Goal: Task Accomplishment & Management: Use online tool/utility

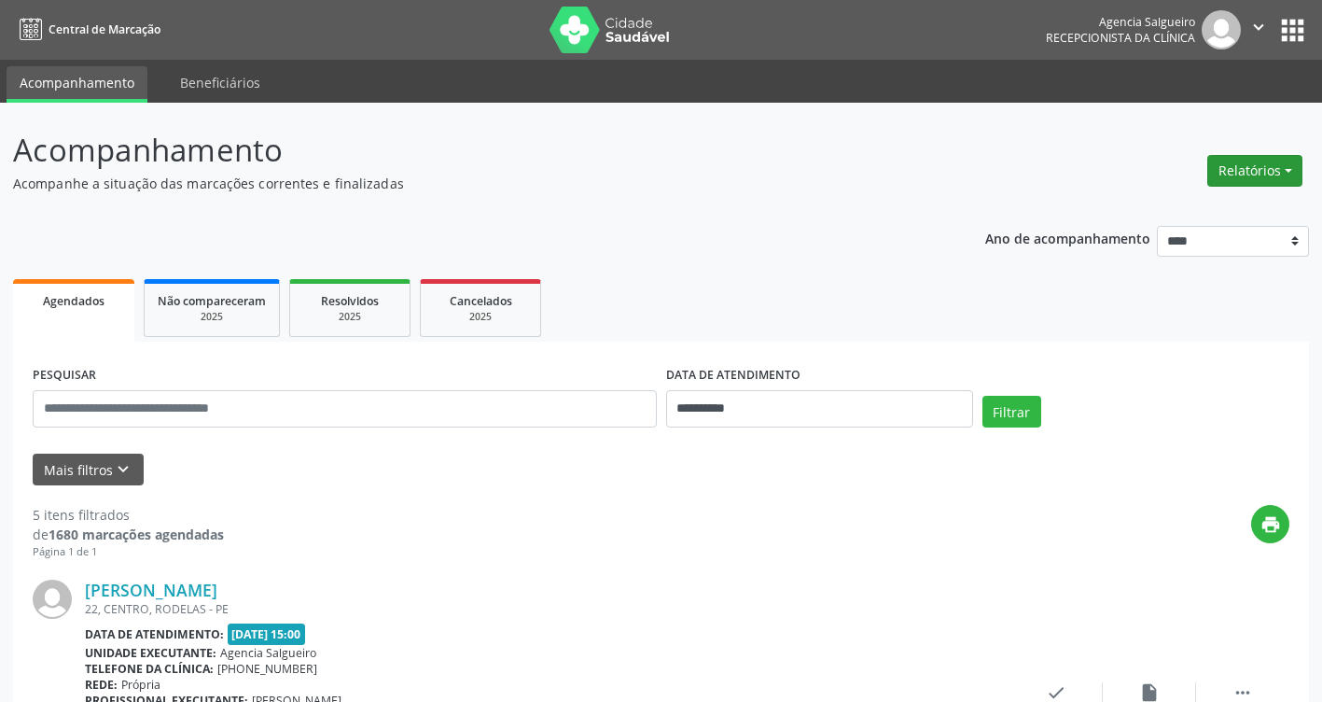
click at [1288, 174] on button "Relatórios" at bounding box center [1255, 171] width 95 height 32
click at [1193, 203] on link "Agendamentos" at bounding box center [1203, 211] width 201 height 26
select select "*"
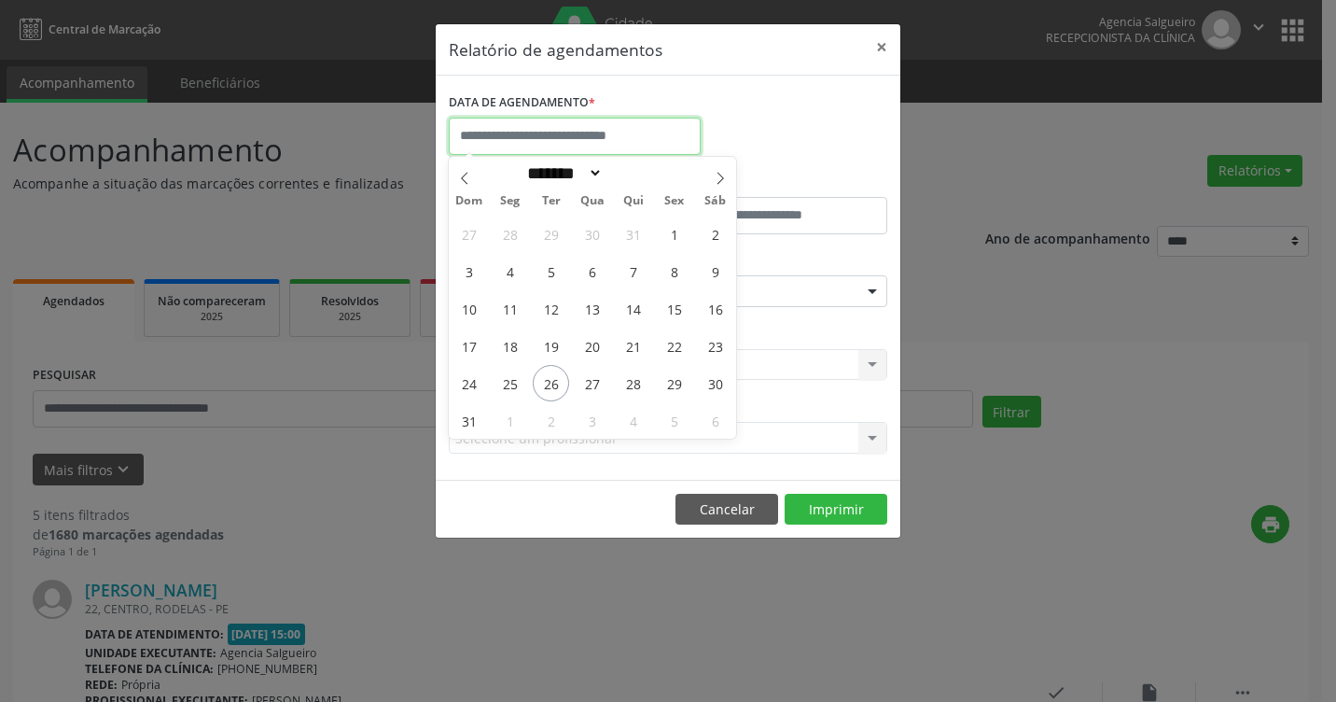
click at [514, 130] on input "text" at bounding box center [575, 136] width 252 height 37
click at [554, 380] on span "26" at bounding box center [551, 383] width 36 height 36
type input "**********"
click at [554, 380] on span "26" at bounding box center [551, 383] width 36 height 36
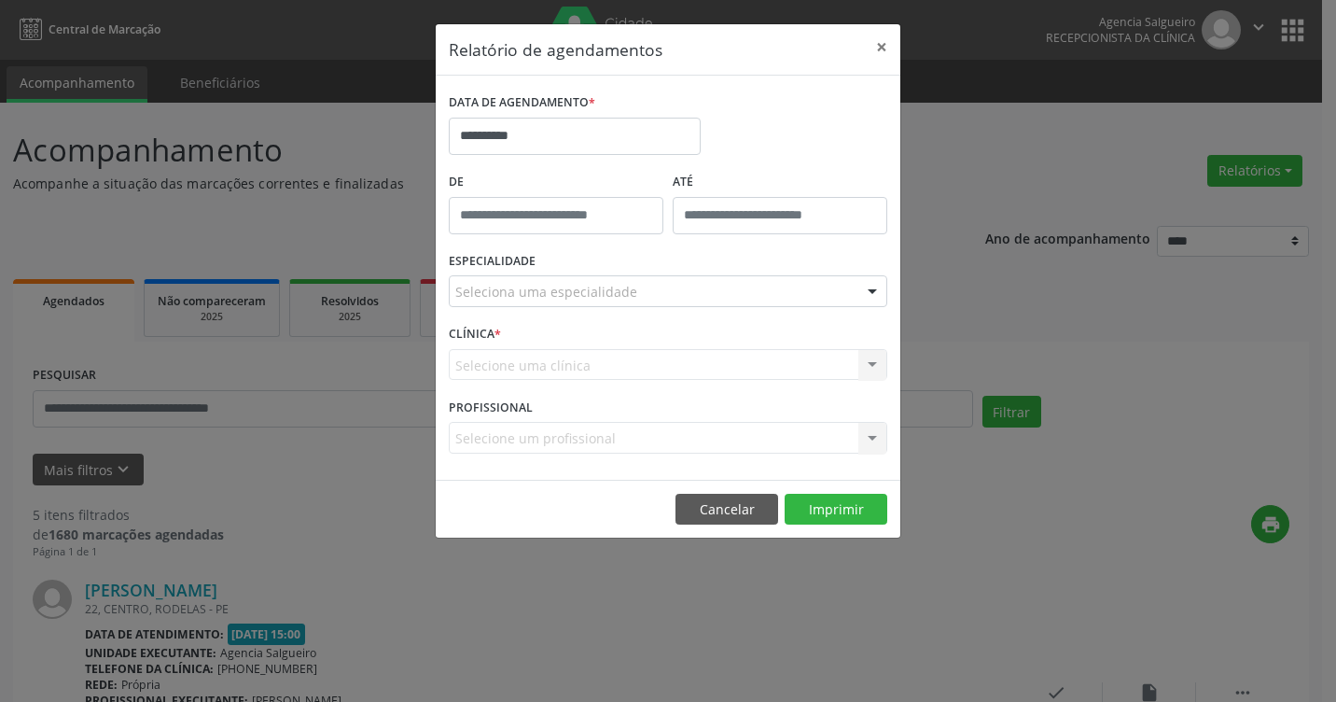
click at [864, 283] on div at bounding box center [873, 292] width 28 height 32
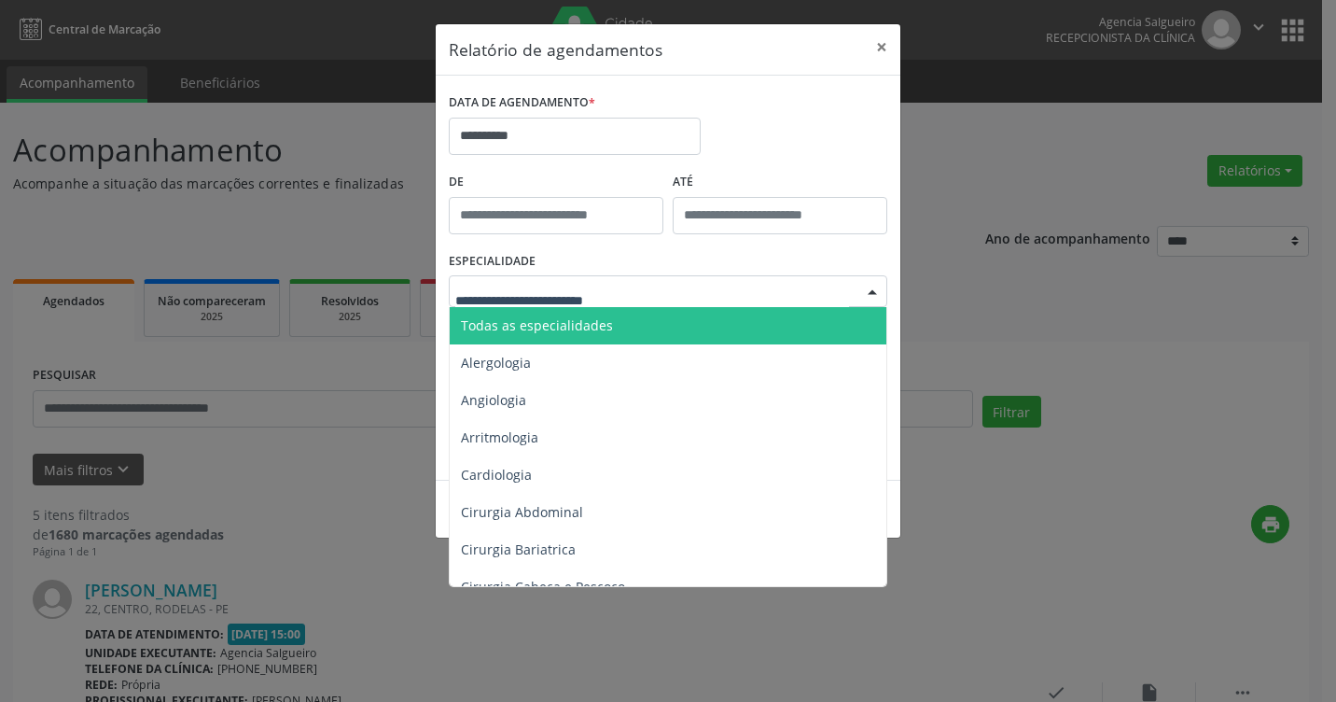
click at [487, 299] on input "text" at bounding box center [652, 300] width 394 height 37
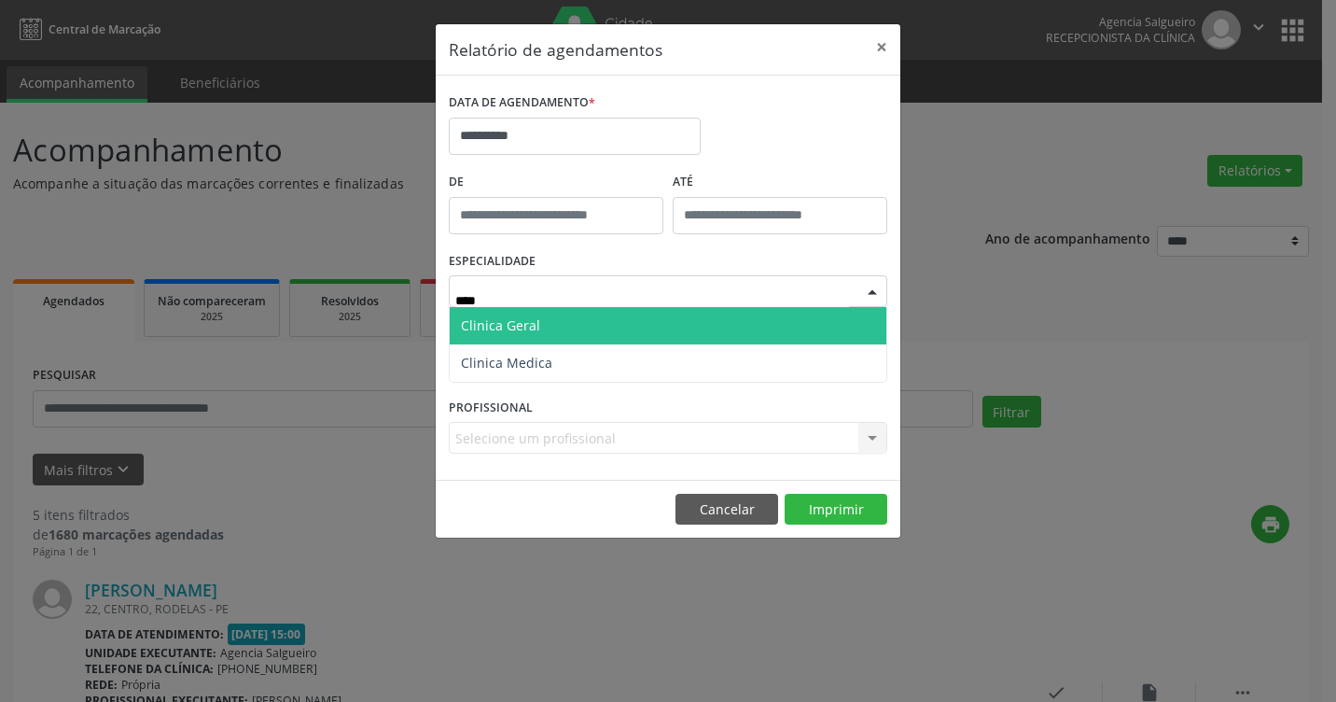
type input "*****"
click at [529, 322] on span "Clinica Geral" at bounding box center [500, 325] width 79 height 18
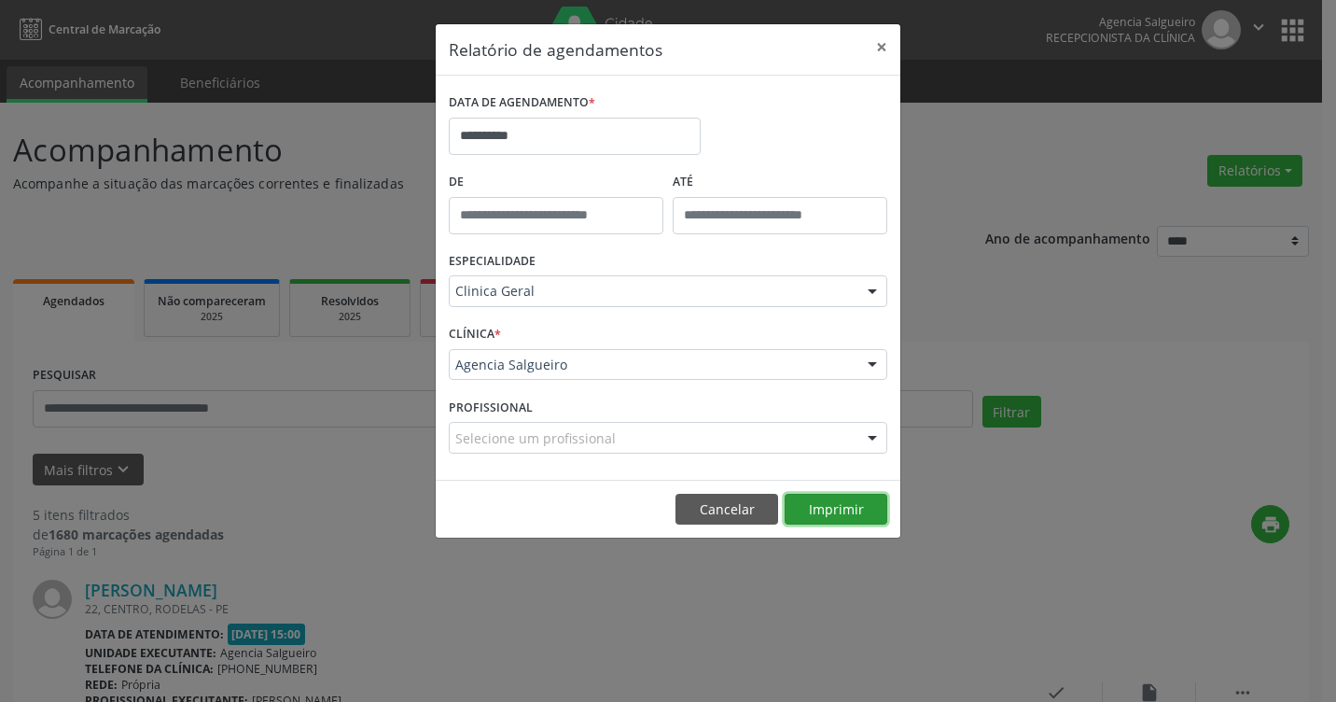
click at [855, 500] on button "Imprimir" at bounding box center [836, 510] width 103 height 32
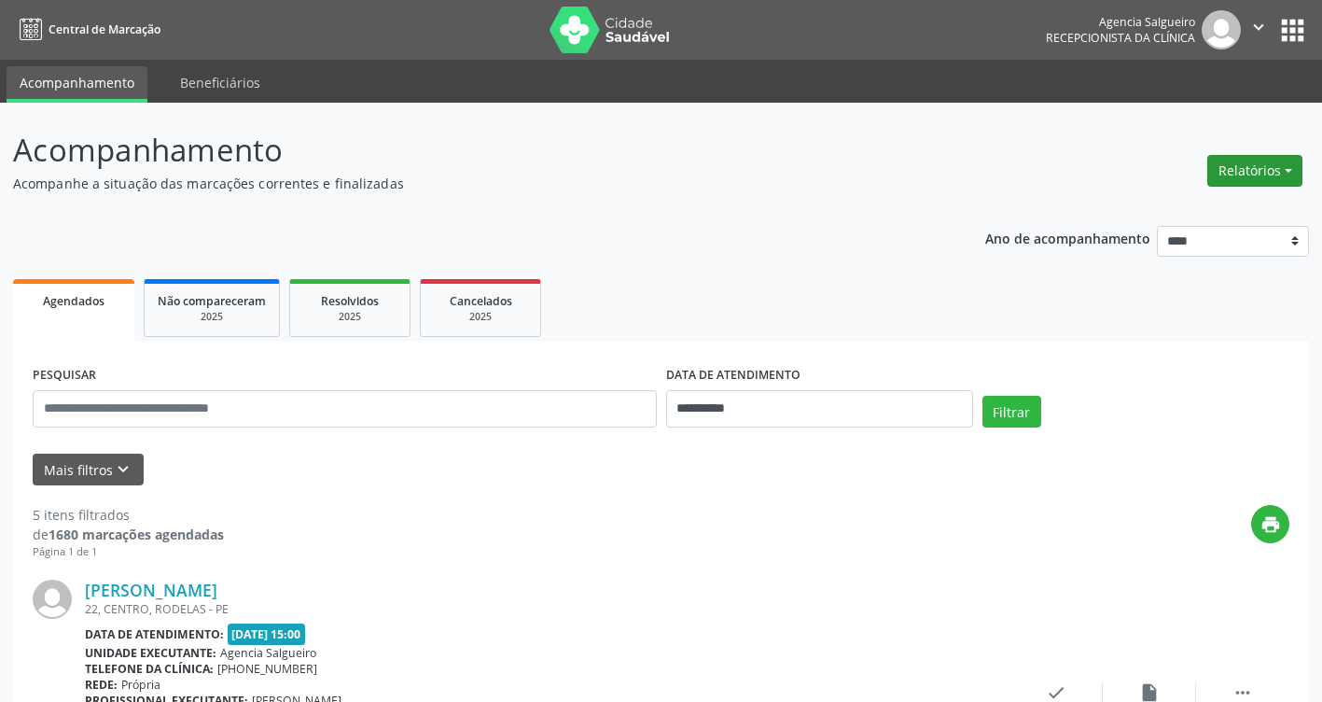
click at [1297, 166] on button "Relatórios" at bounding box center [1255, 171] width 95 height 32
click at [1231, 202] on link "Agendamentos" at bounding box center [1203, 211] width 201 height 26
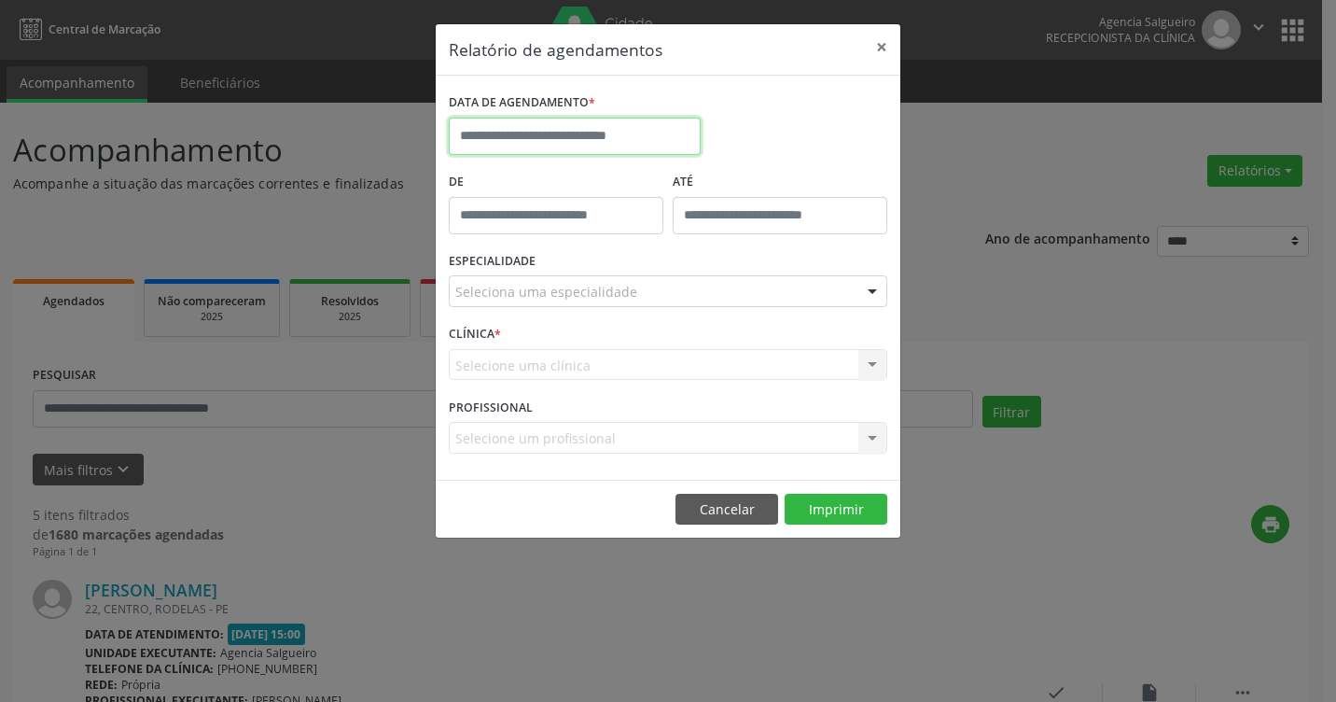
click at [566, 118] on input "text" at bounding box center [575, 136] width 252 height 37
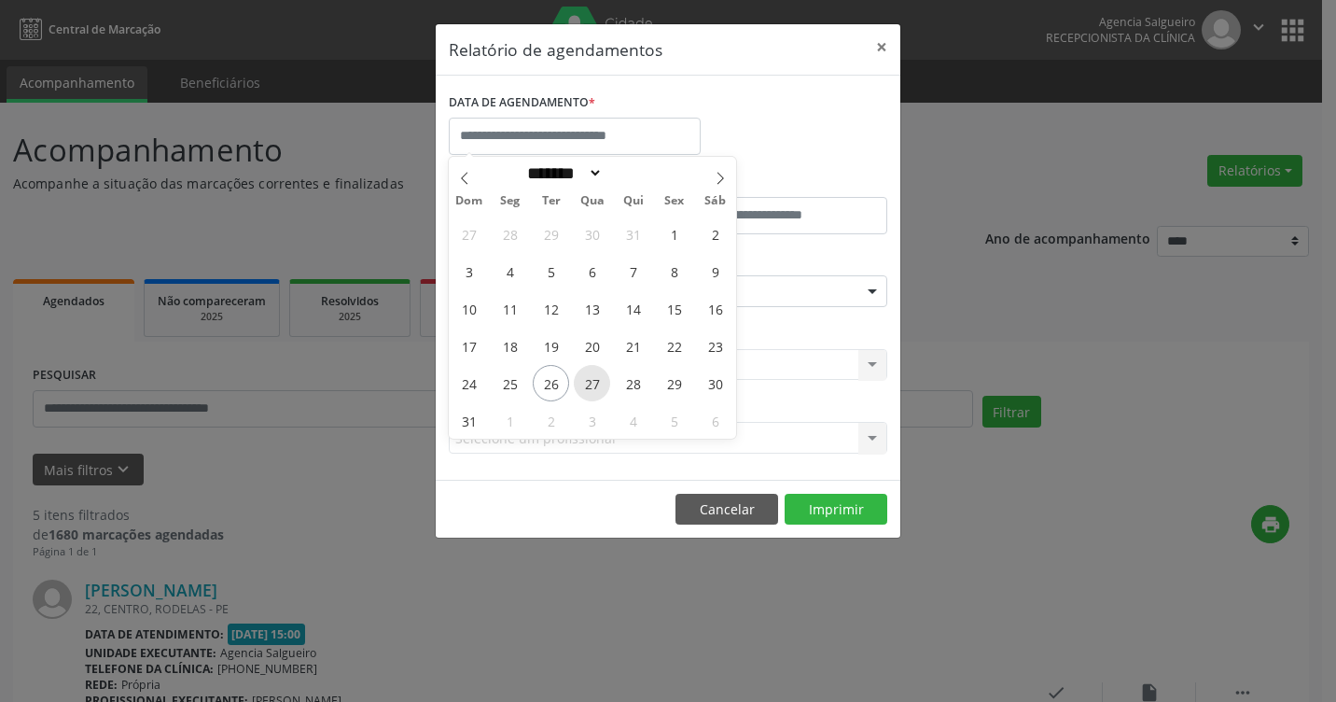
click at [597, 380] on span "27" at bounding box center [592, 383] width 36 height 36
type input "**********"
click at [597, 380] on span "27" at bounding box center [592, 383] width 36 height 36
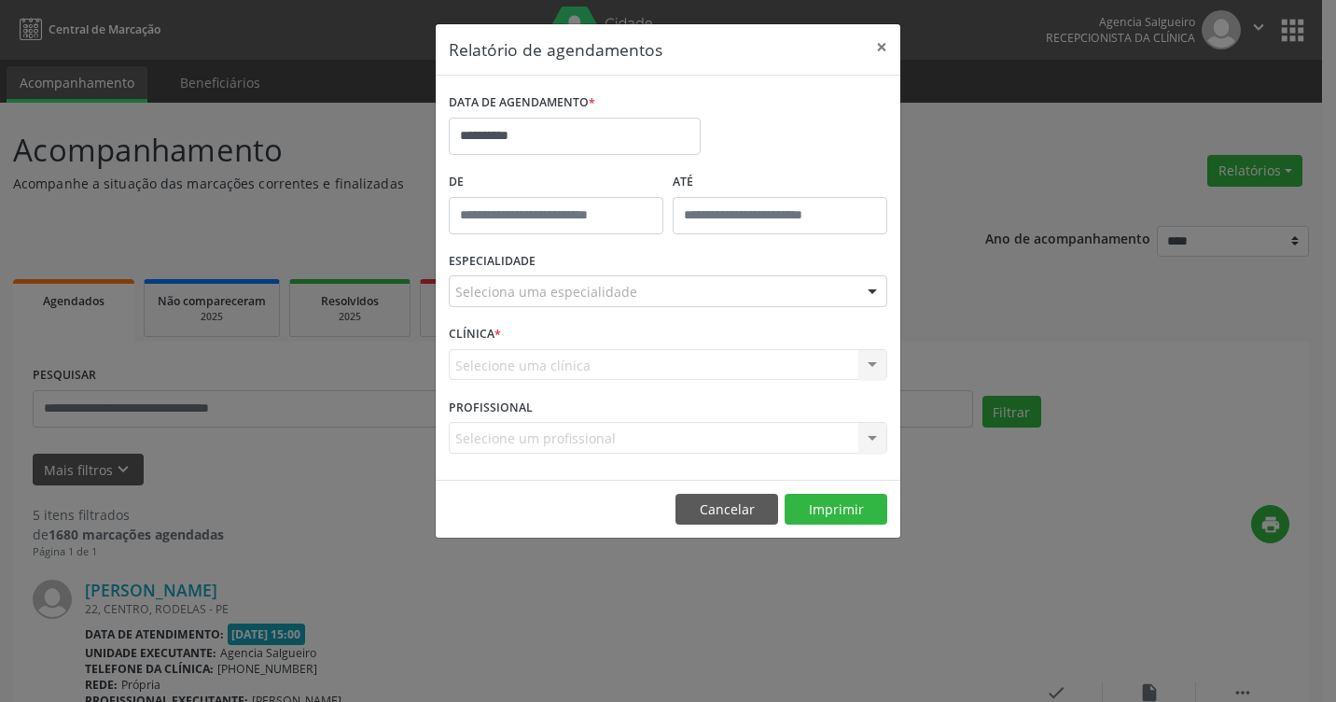
click at [877, 294] on div at bounding box center [873, 292] width 28 height 32
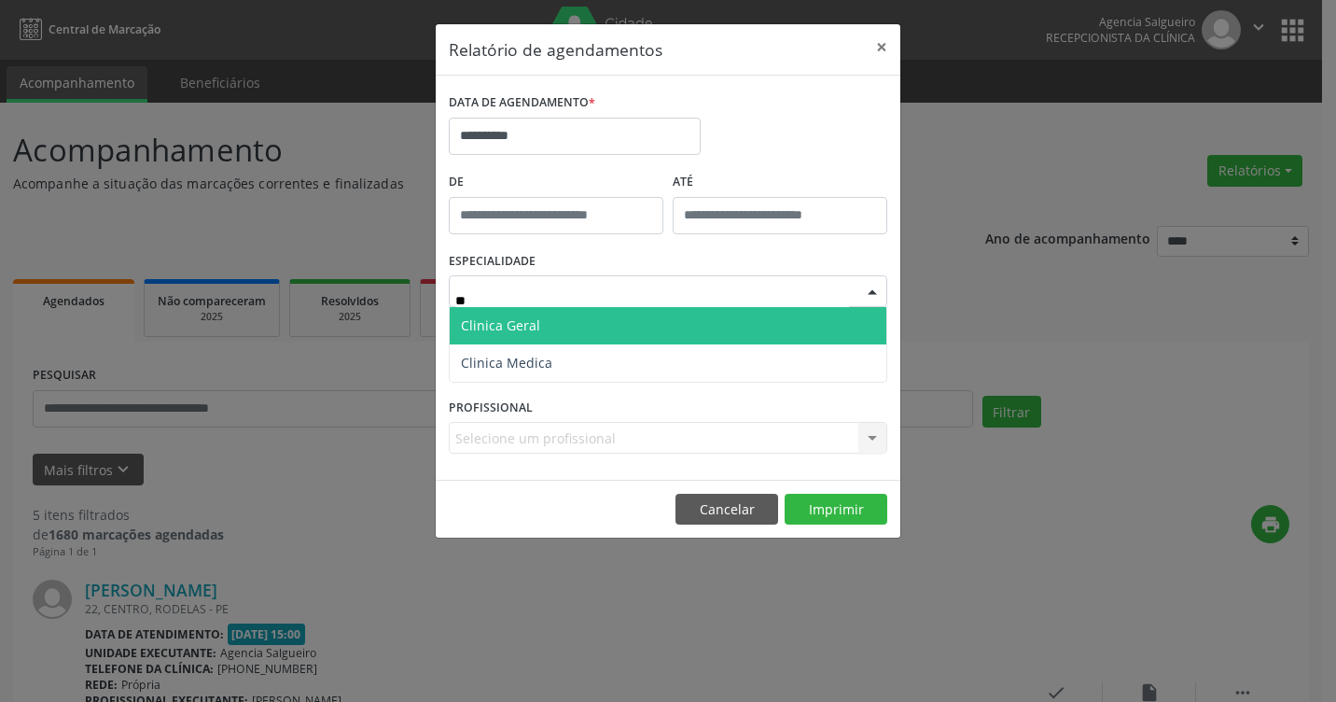
type input "***"
click at [585, 324] on span "Clinica Geral" at bounding box center [668, 325] width 437 height 37
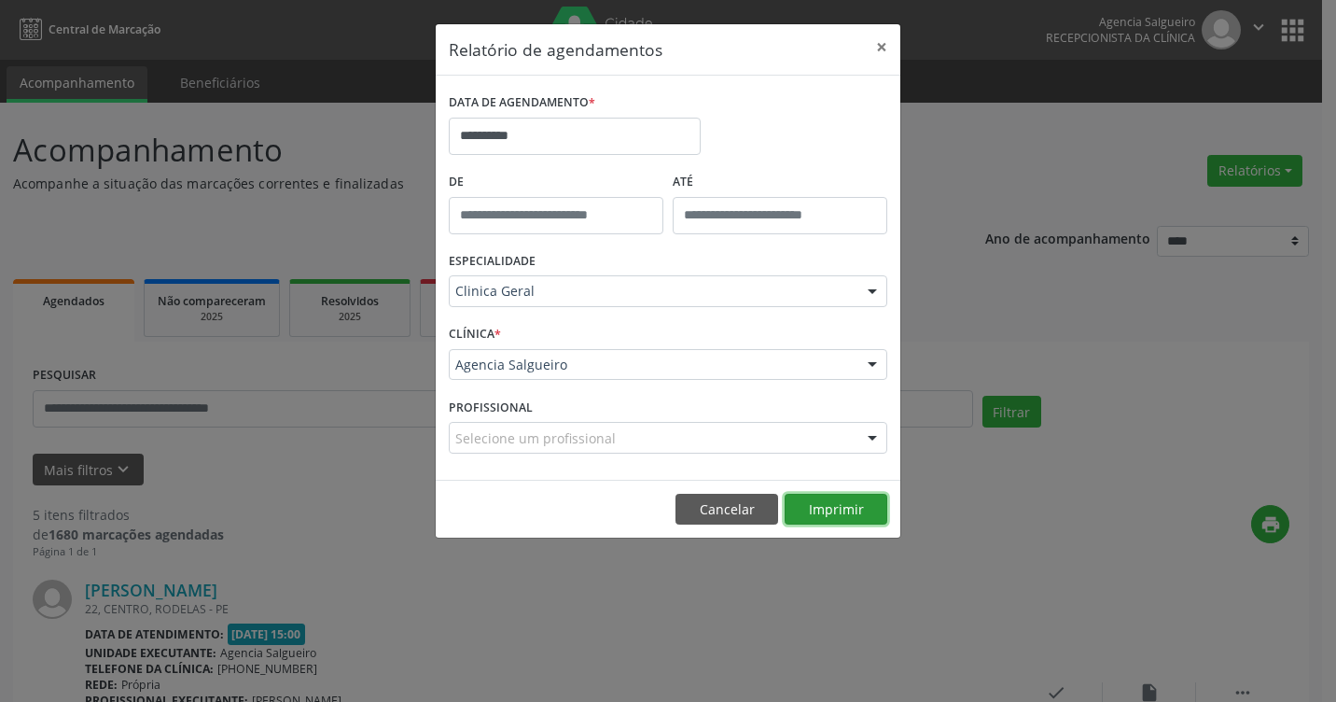
click at [852, 512] on button "Imprimir" at bounding box center [836, 510] width 103 height 32
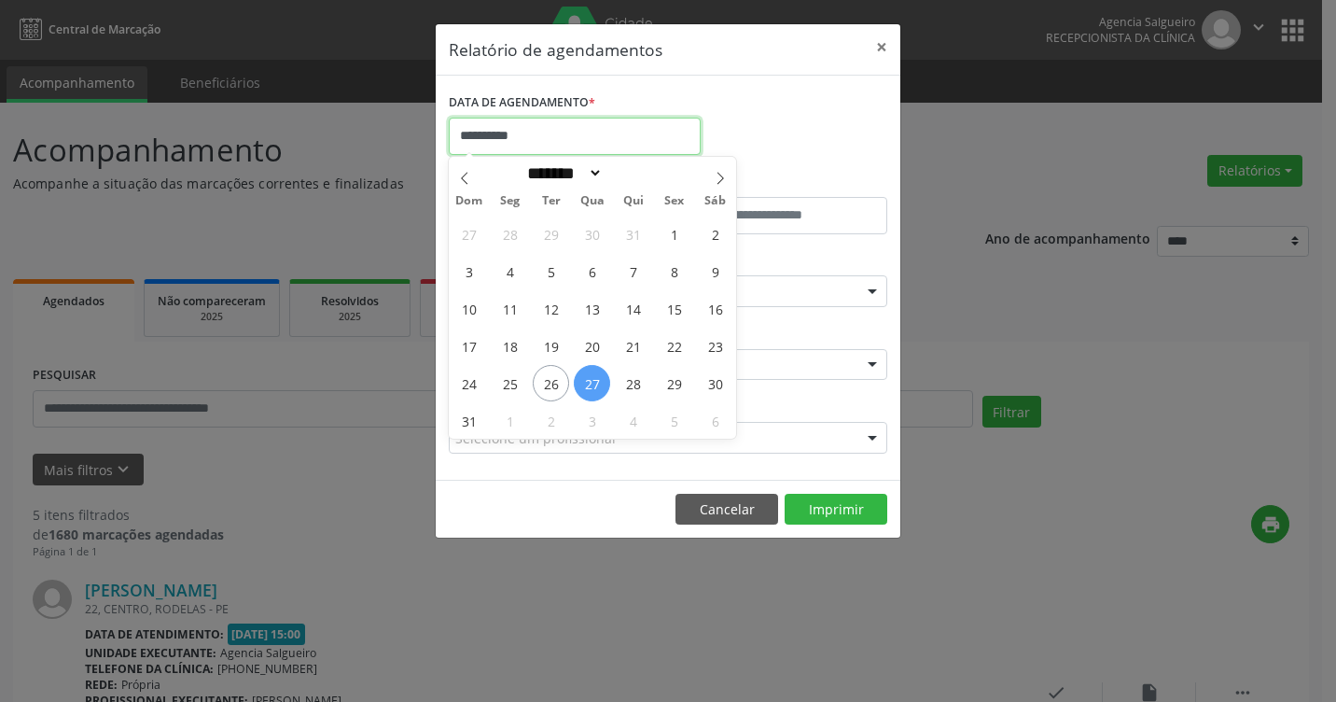
click at [599, 123] on input "**********" at bounding box center [575, 136] width 252 height 37
click at [882, 49] on button "×" at bounding box center [881, 47] width 37 height 46
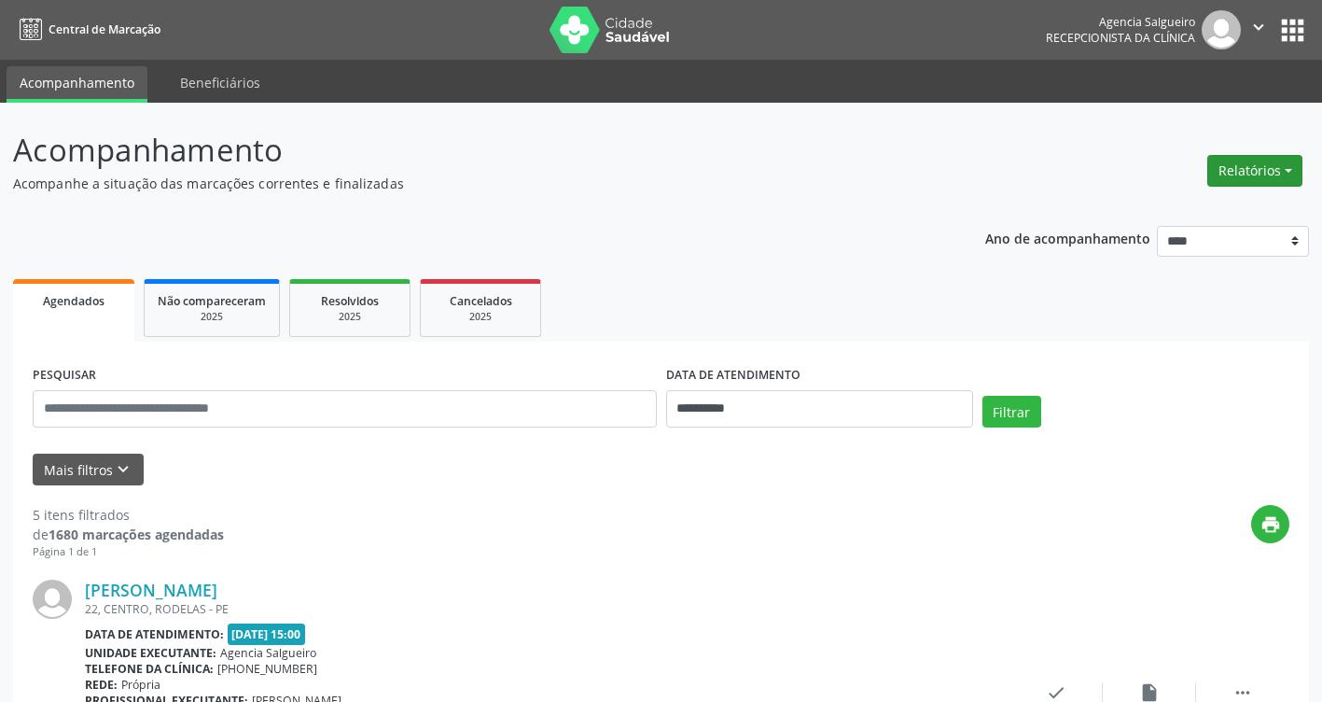
click at [1279, 166] on button "Relatórios" at bounding box center [1255, 171] width 95 height 32
click at [1205, 214] on link "Agendamentos" at bounding box center [1203, 211] width 201 height 26
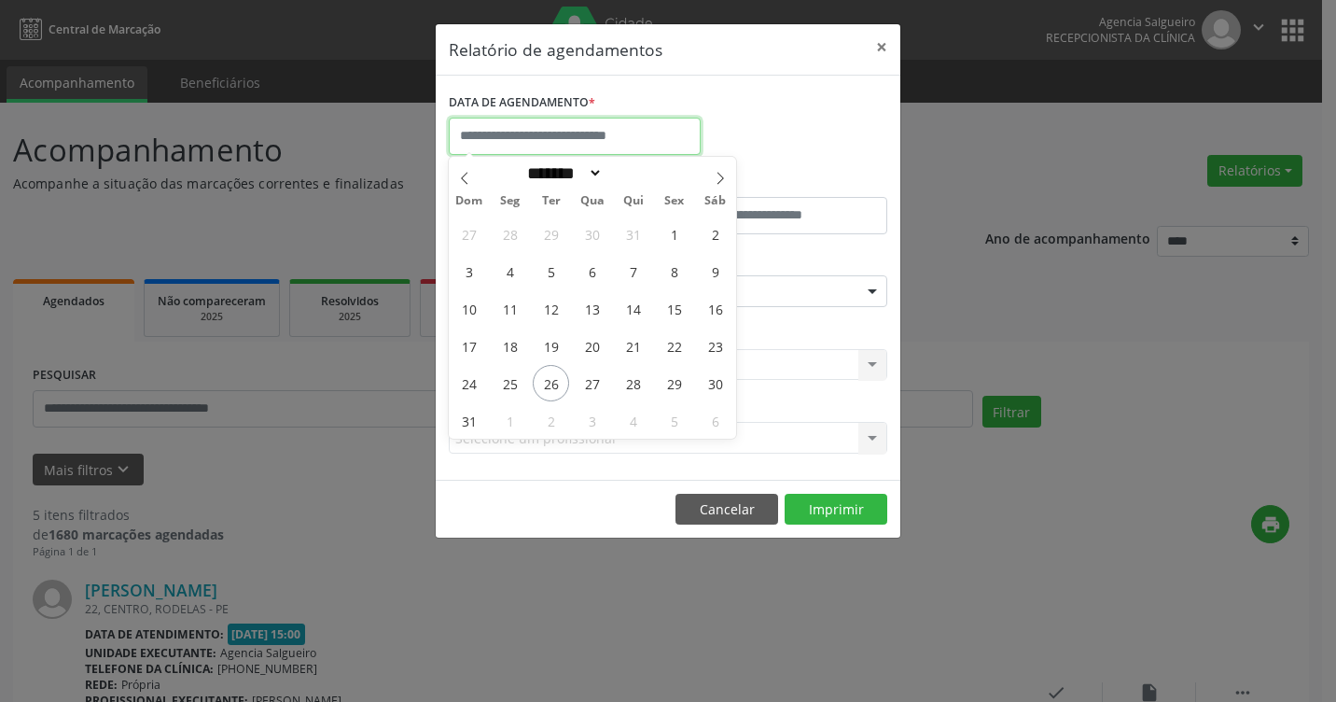
click at [515, 133] on input "text" at bounding box center [575, 136] width 252 height 37
click at [544, 119] on input "text" at bounding box center [575, 136] width 252 height 37
click at [544, 133] on input "text" at bounding box center [575, 136] width 252 height 37
click at [510, 386] on span "25" at bounding box center [510, 383] width 36 height 36
type input "**********"
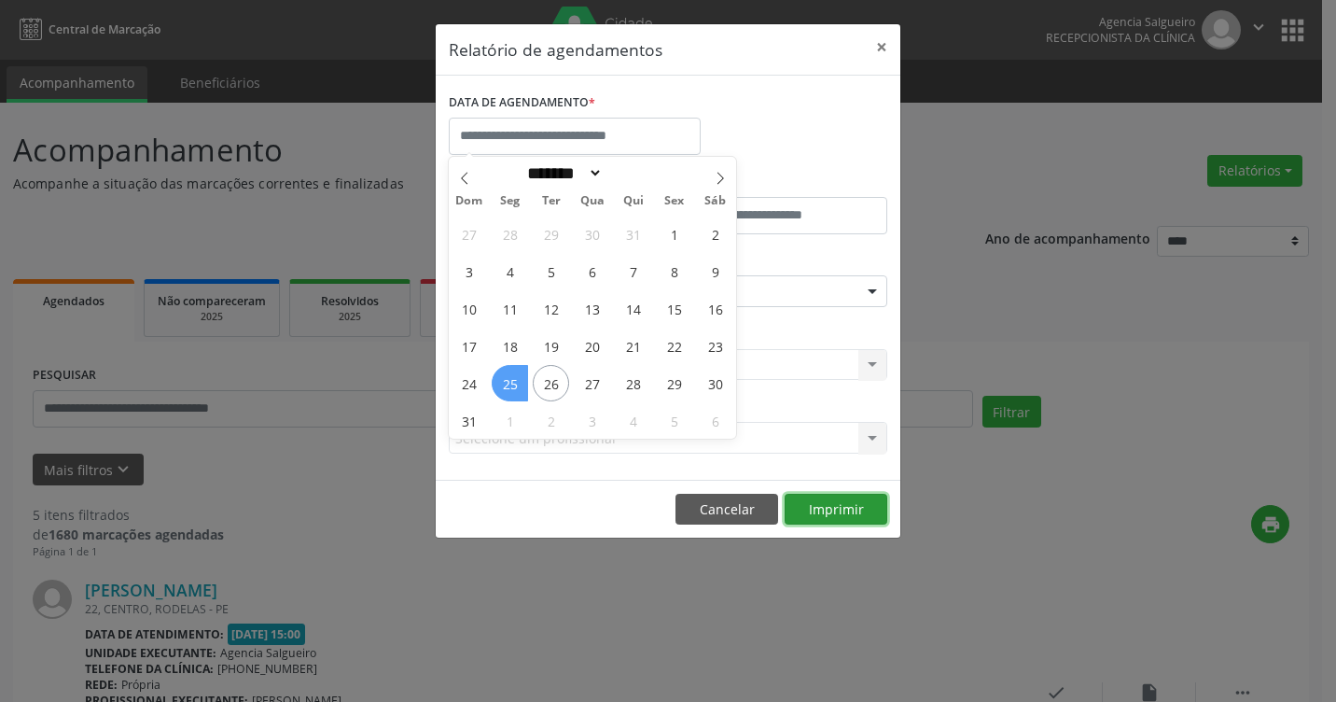
click at [857, 524] on button "Imprimir" at bounding box center [836, 510] width 103 height 32
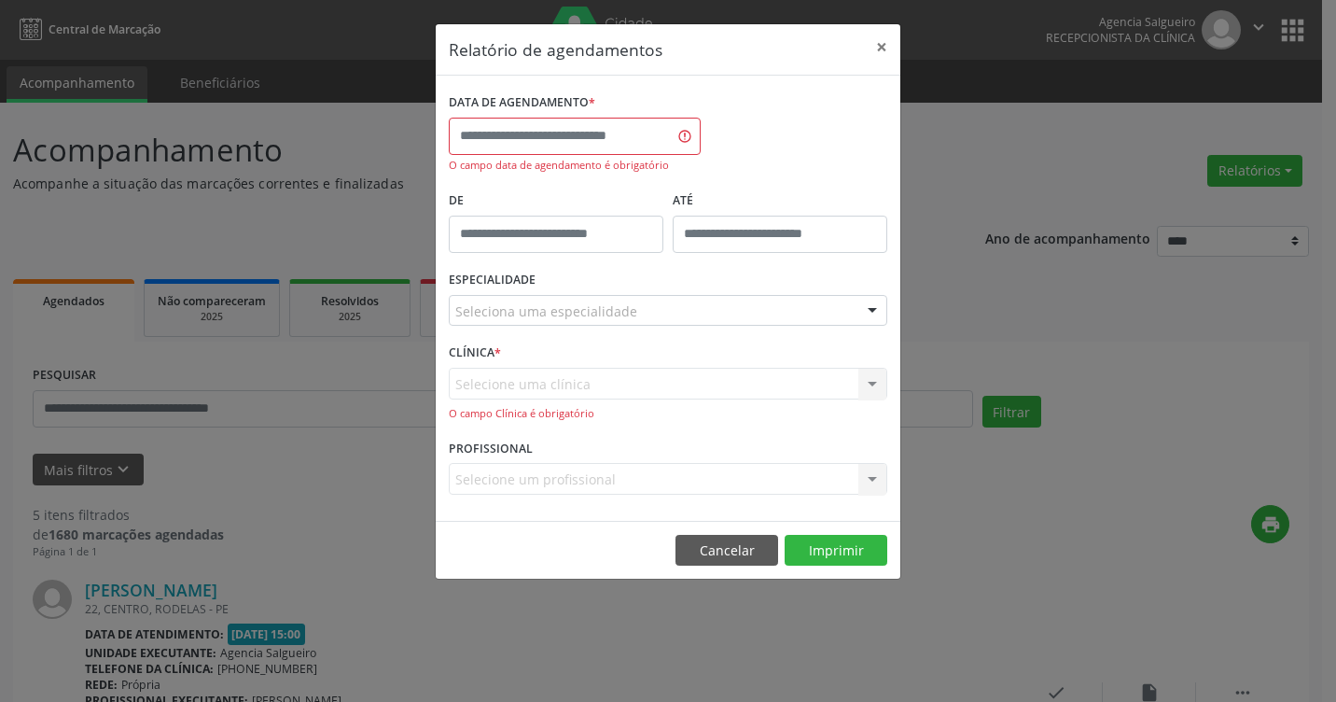
click at [872, 314] on div at bounding box center [873, 312] width 28 height 32
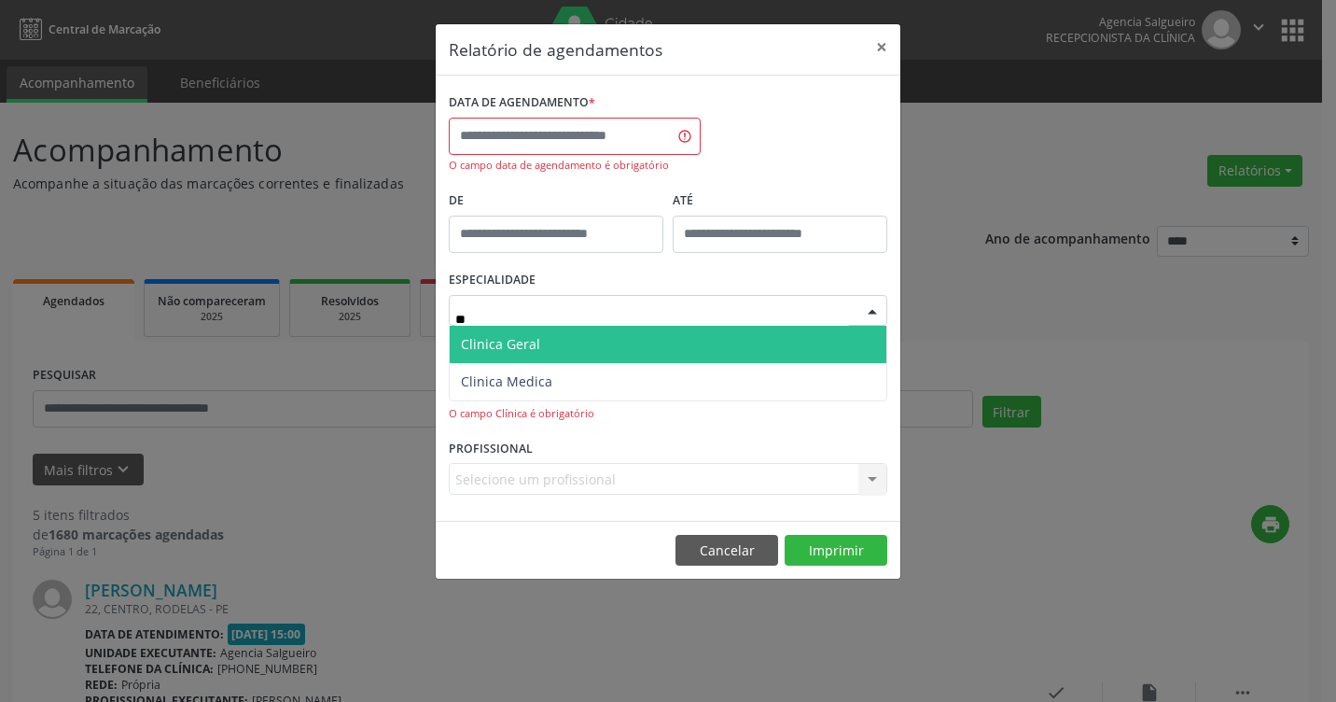
type input "*"
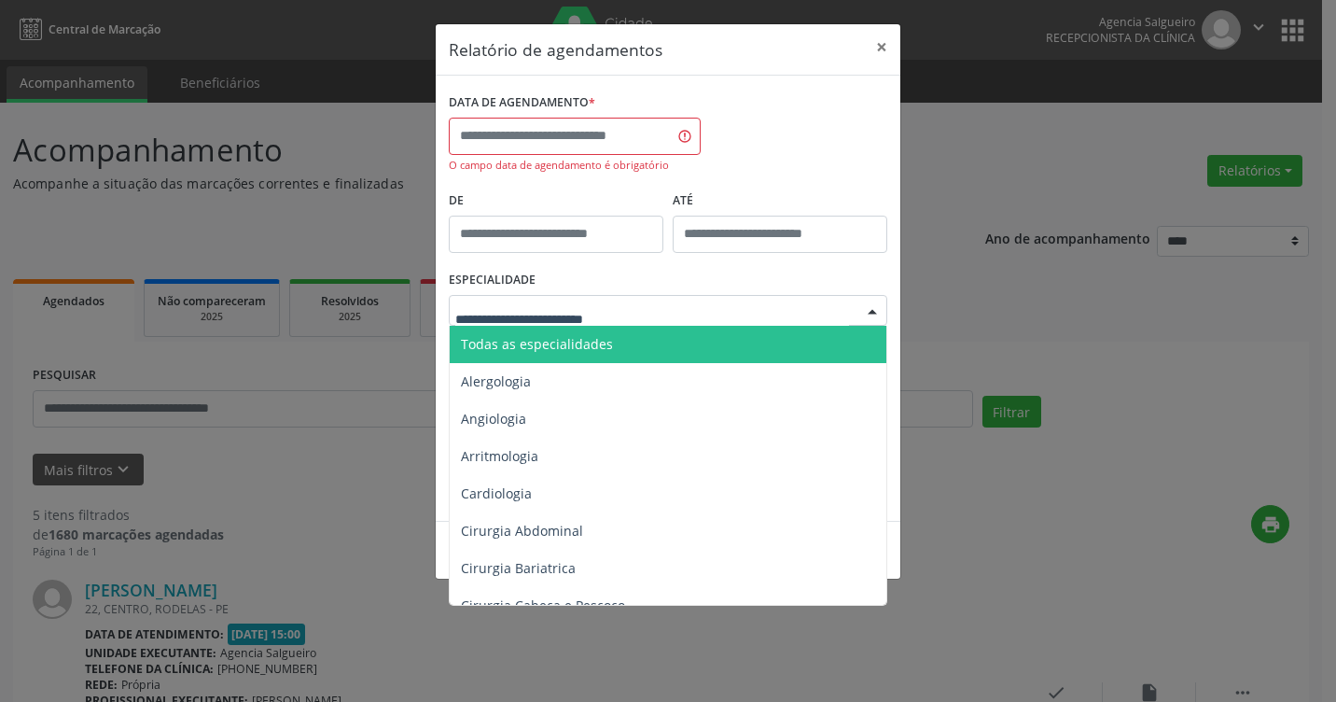
type input "*"
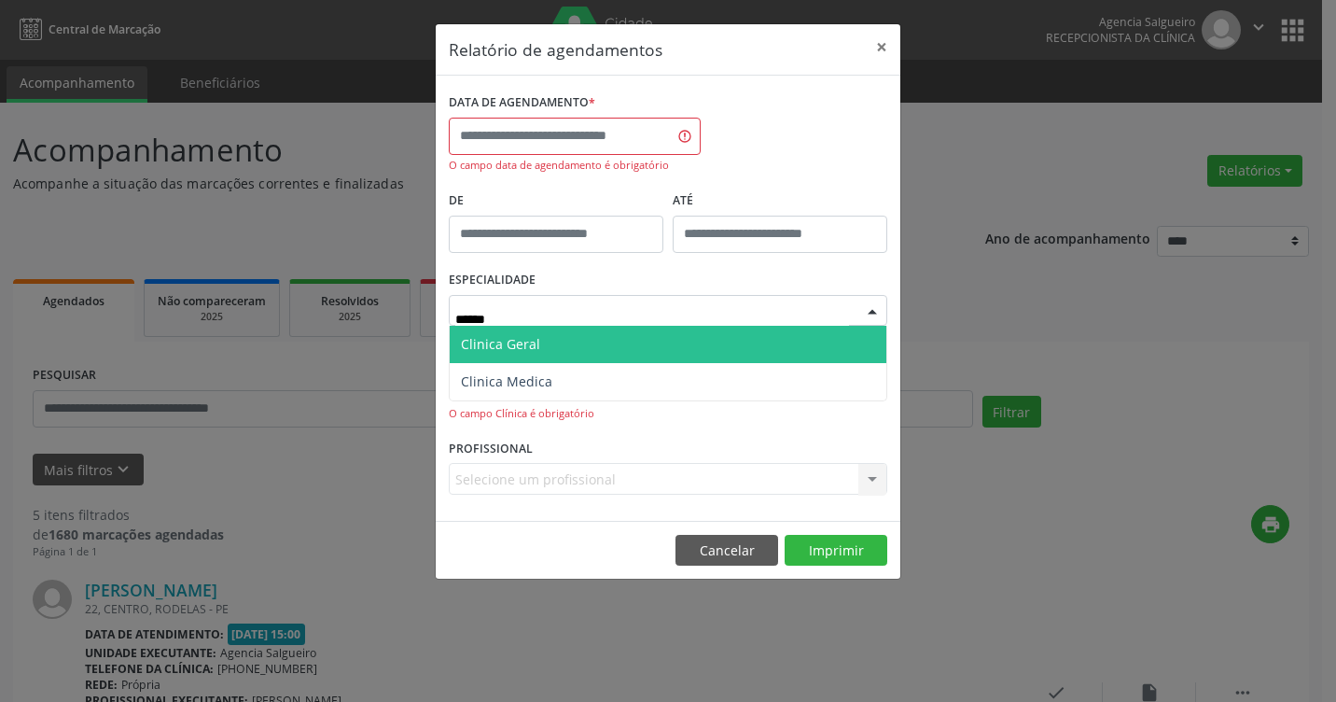
type input "*******"
click at [698, 349] on span "Clinica Geral" at bounding box center [668, 344] width 437 height 37
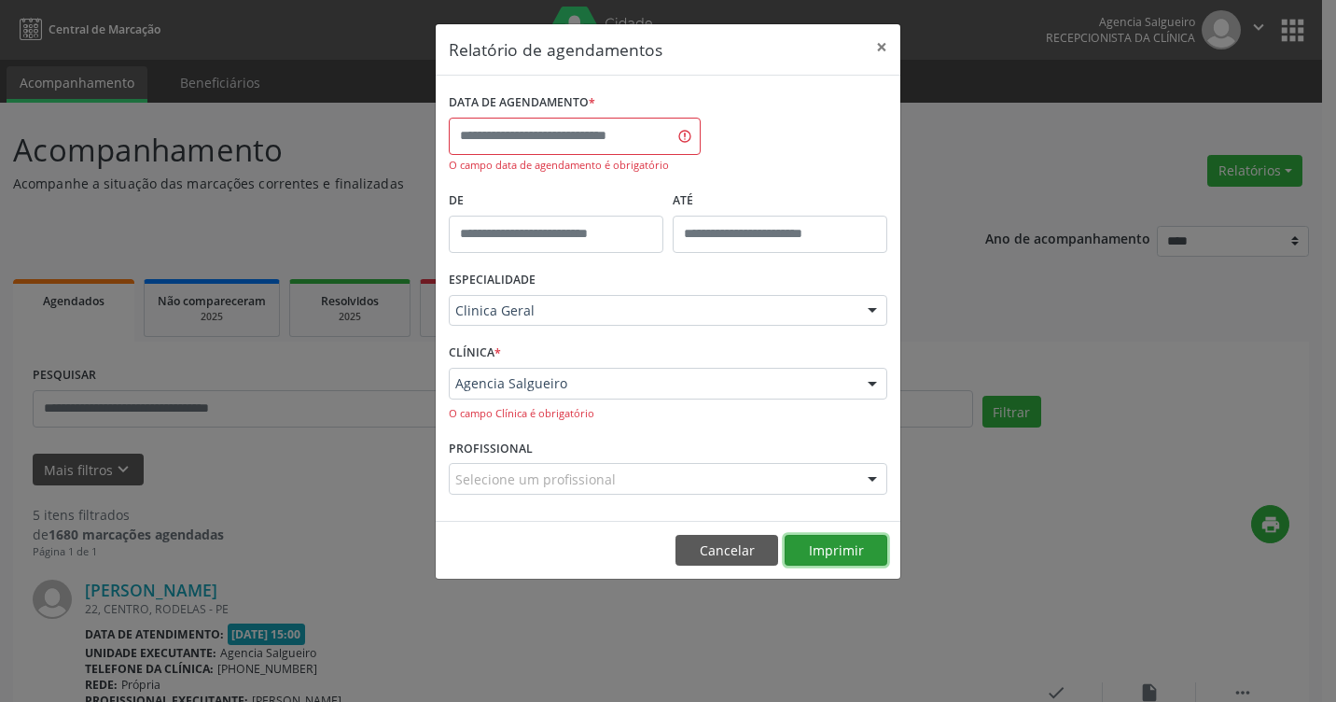
click at [851, 553] on button "Imprimir" at bounding box center [836, 551] width 103 height 32
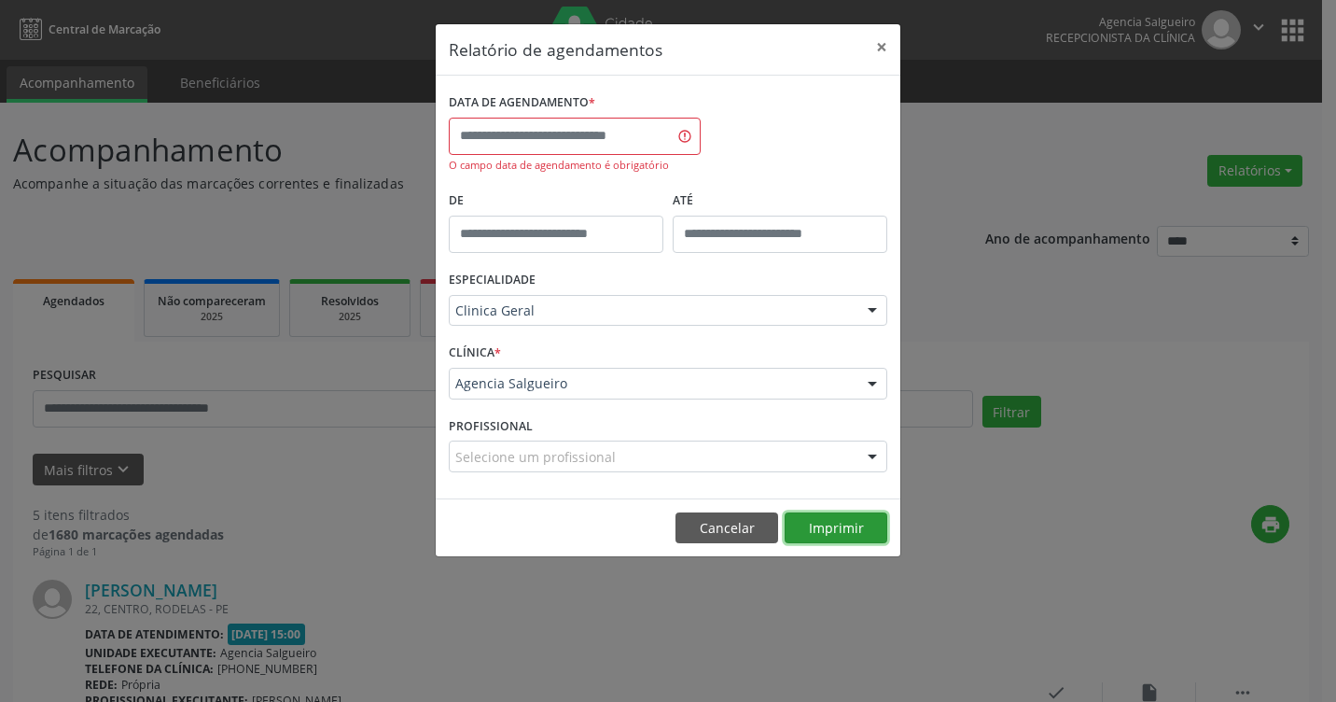
click at [839, 513] on button "Imprimir" at bounding box center [836, 528] width 103 height 32
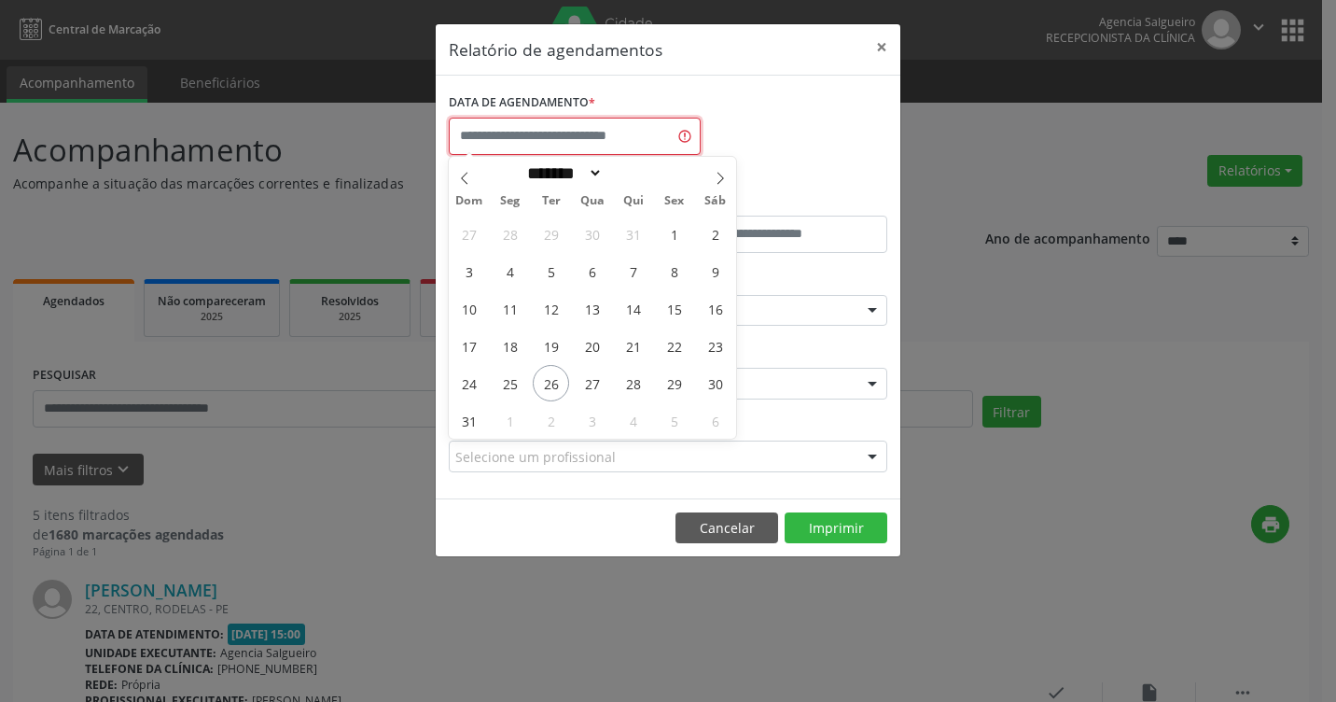
click at [556, 143] on input "text" at bounding box center [575, 136] width 252 height 37
click at [502, 387] on span "25" at bounding box center [510, 383] width 36 height 36
type input "**********"
click at [502, 387] on span "25" at bounding box center [510, 383] width 36 height 36
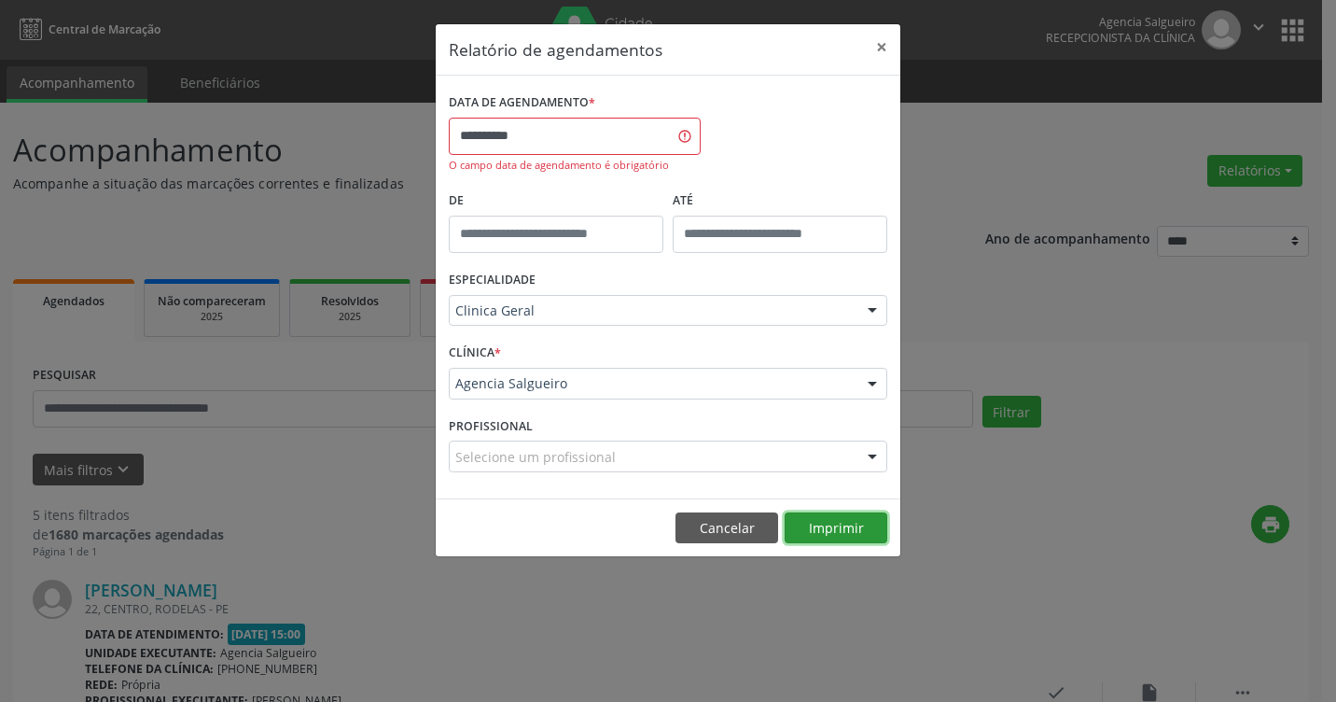
click at [854, 525] on button "Imprimir" at bounding box center [836, 528] width 103 height 32
